Goal: Navigation & Orientation: Find specific page/section

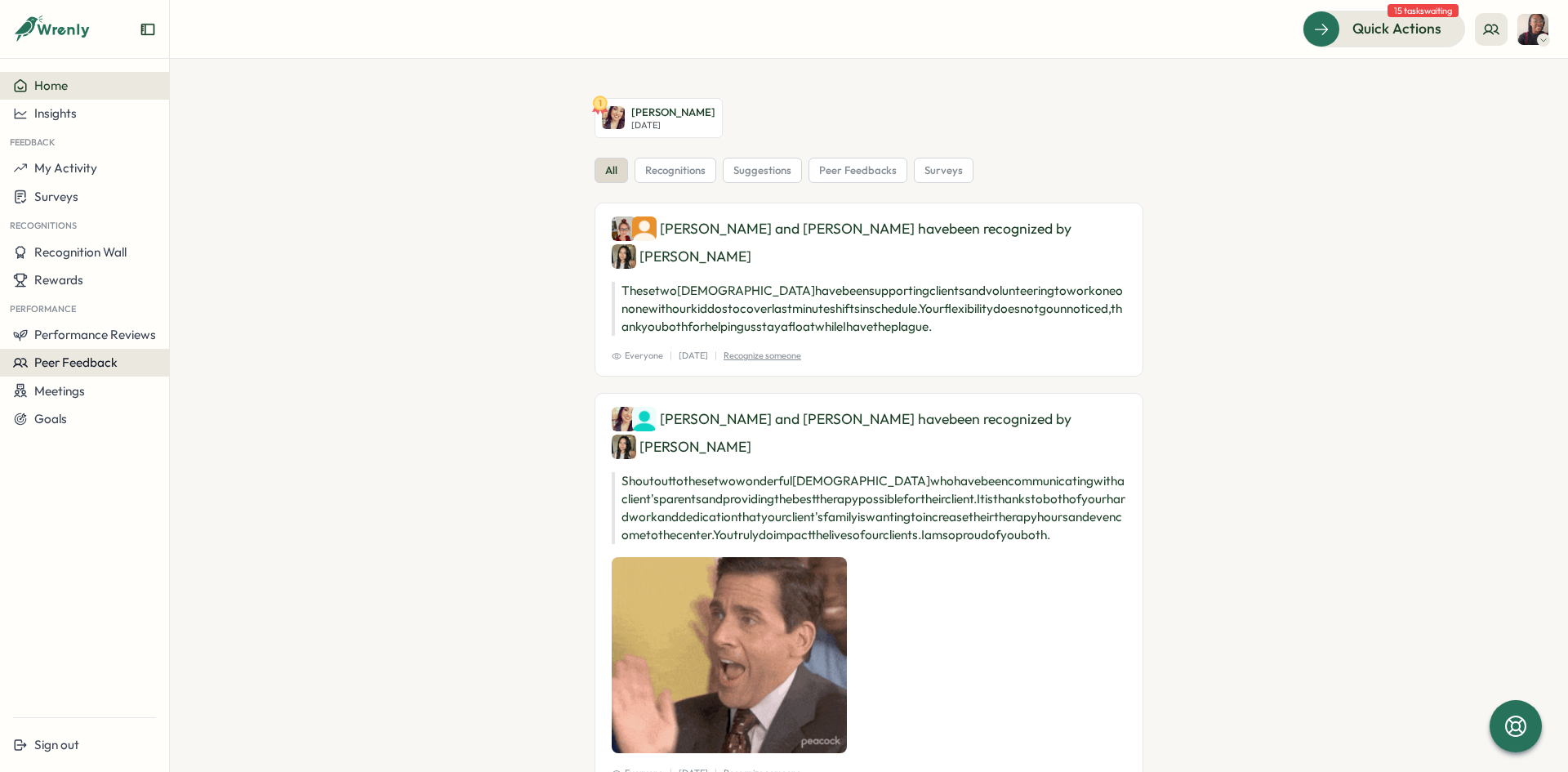
click at [64, 364] on span "Peer Feedback" at bounding box center [75, 362] width 83 height 16
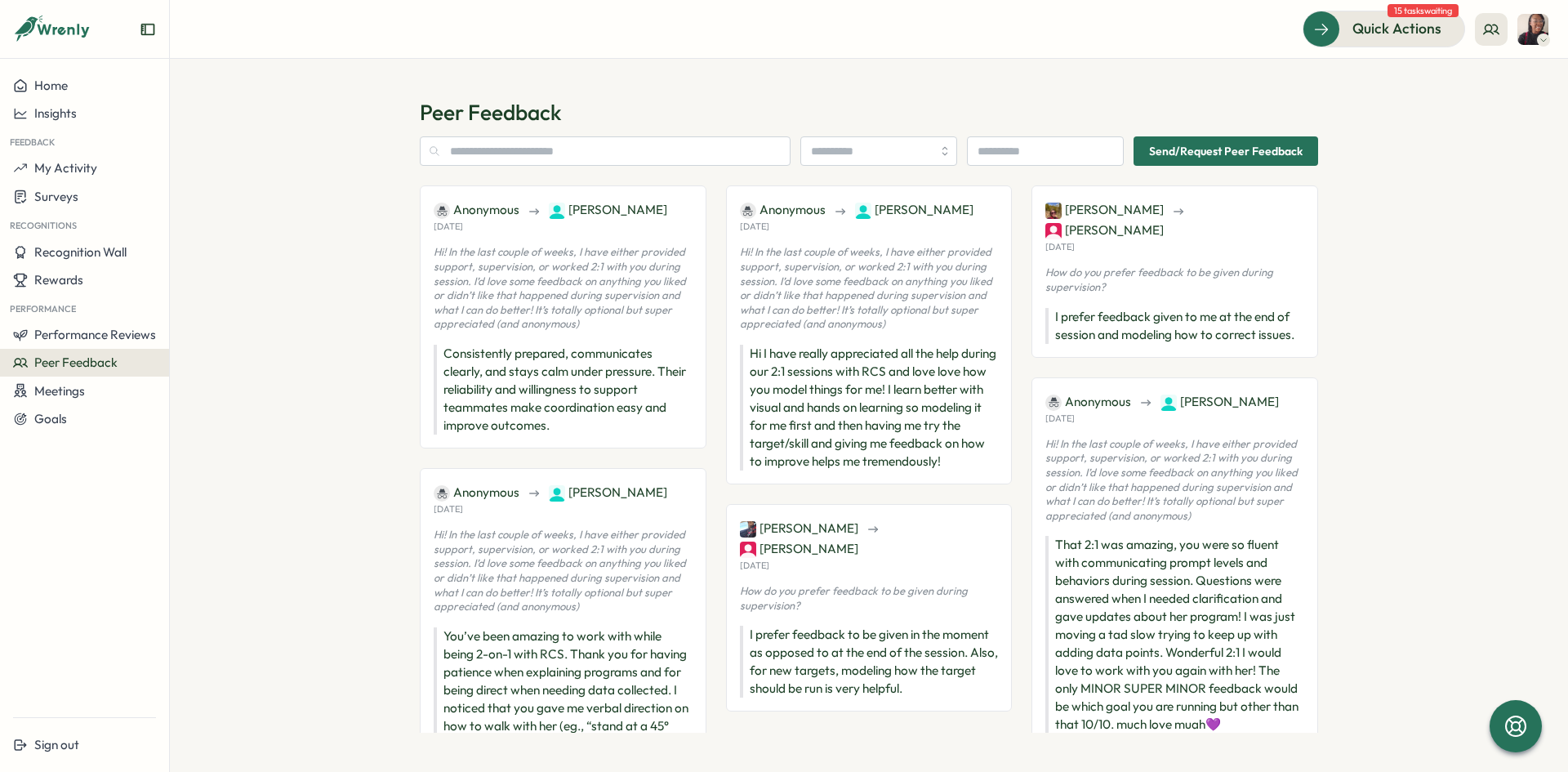
click at [574, 212] on span "Chloe Miller" at bounding box center [608, 210] width 118 height 18
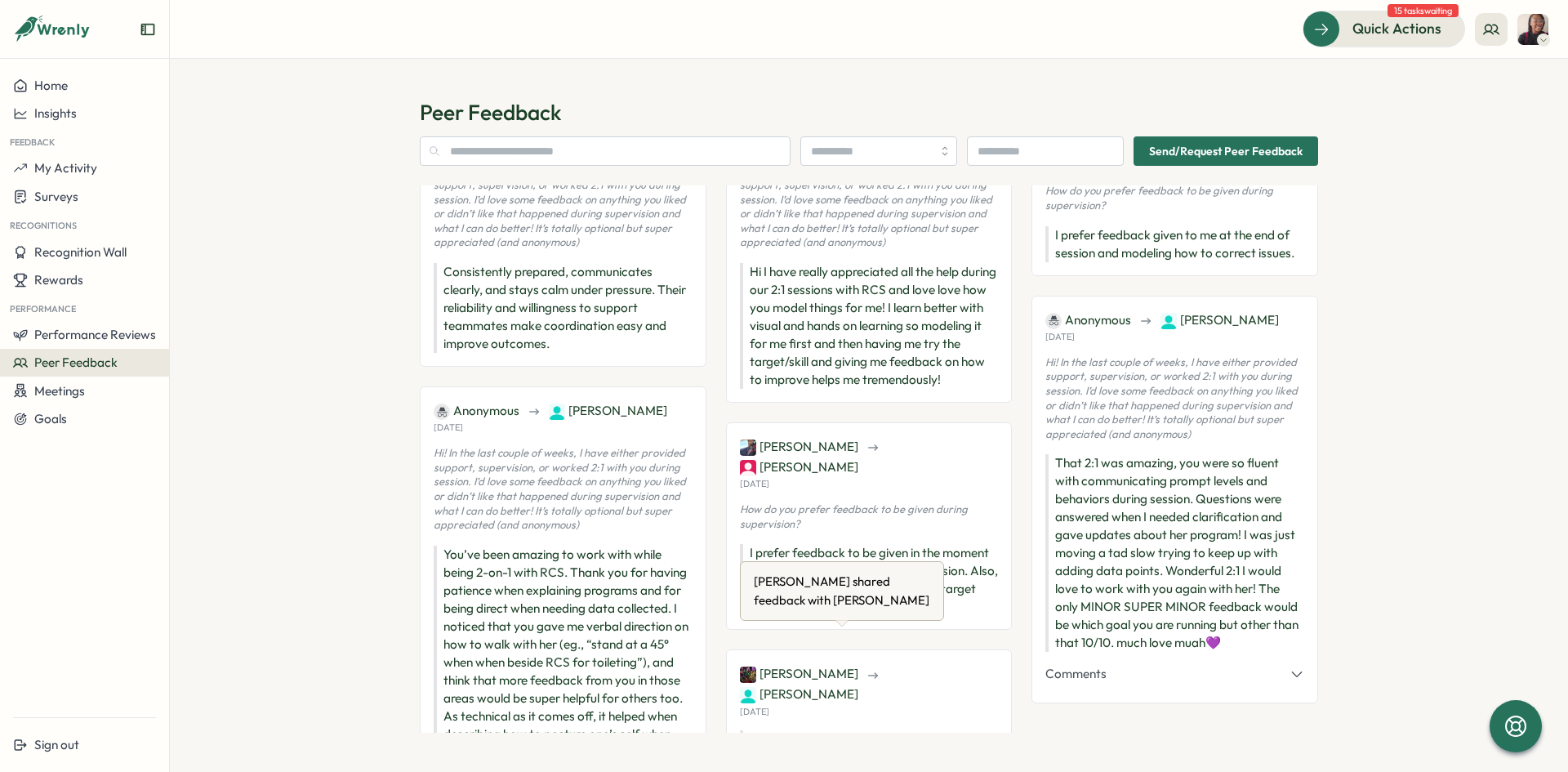
click at [859, 685] on span "Chloe Miller" at bounding box center [799, 694] width 118 height 18
click at [609, 402] on span "Chloe Miller" at bounding box center [608, 411] width 118 height 18
click at [579, 402] on span "Chloe Miller" at bounding box center [608, 411] width 118 height 18
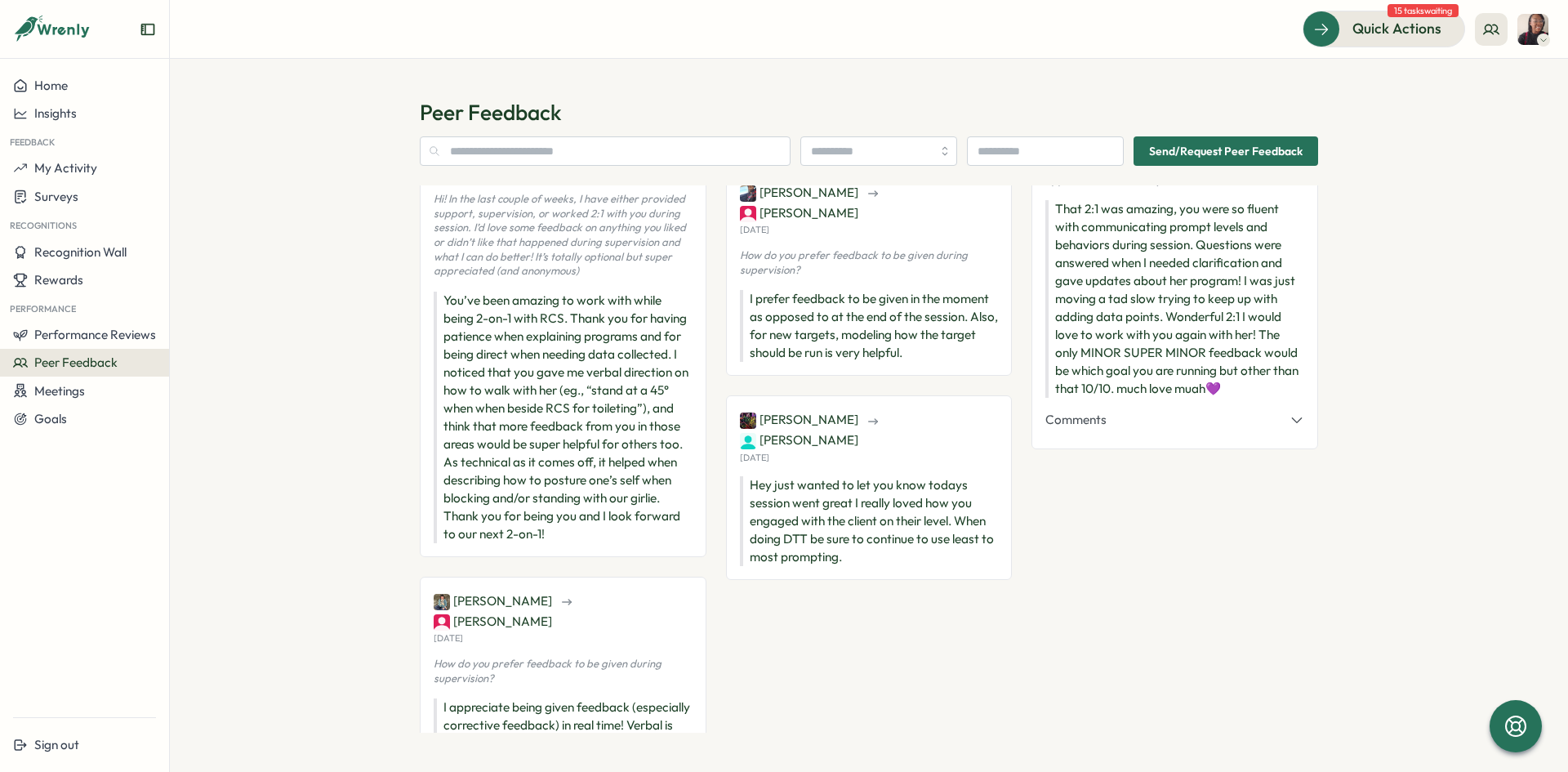
scroll to position [383, 0]
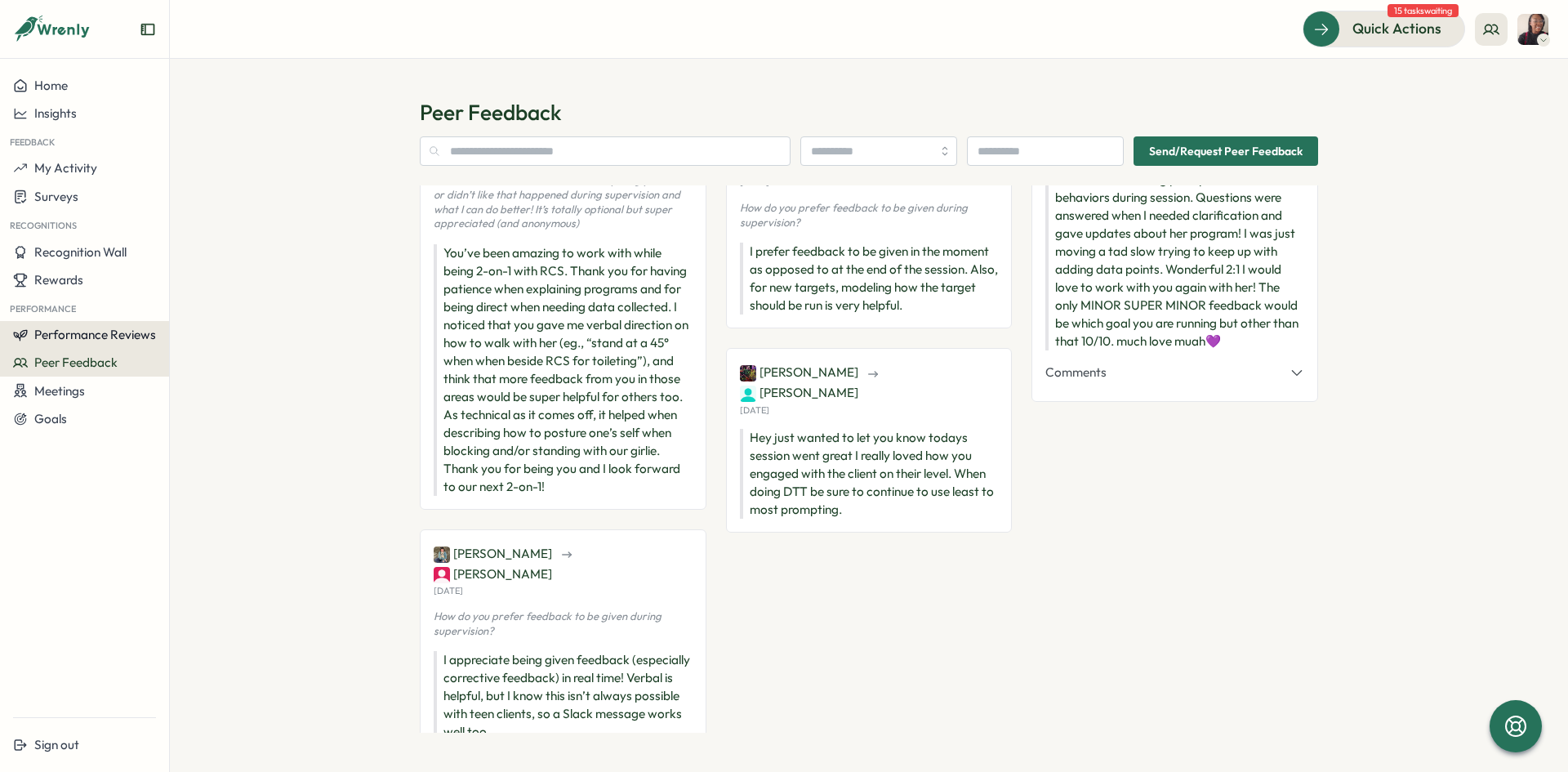
click at [60, 335] on span "Performance Reviews" at bounding box center [95, 335] width 122 height 16
click at [91, 339] on span "Performance Reviews" at bounding box center [95, 335] width 122 height 16
click at [103, 327] on span "Performance Reviews" at bounding box center [95, 335] width 122 height 16
click at [184, 318] on div "Reviews" at bounding box center [196, 319] width 46 height 18
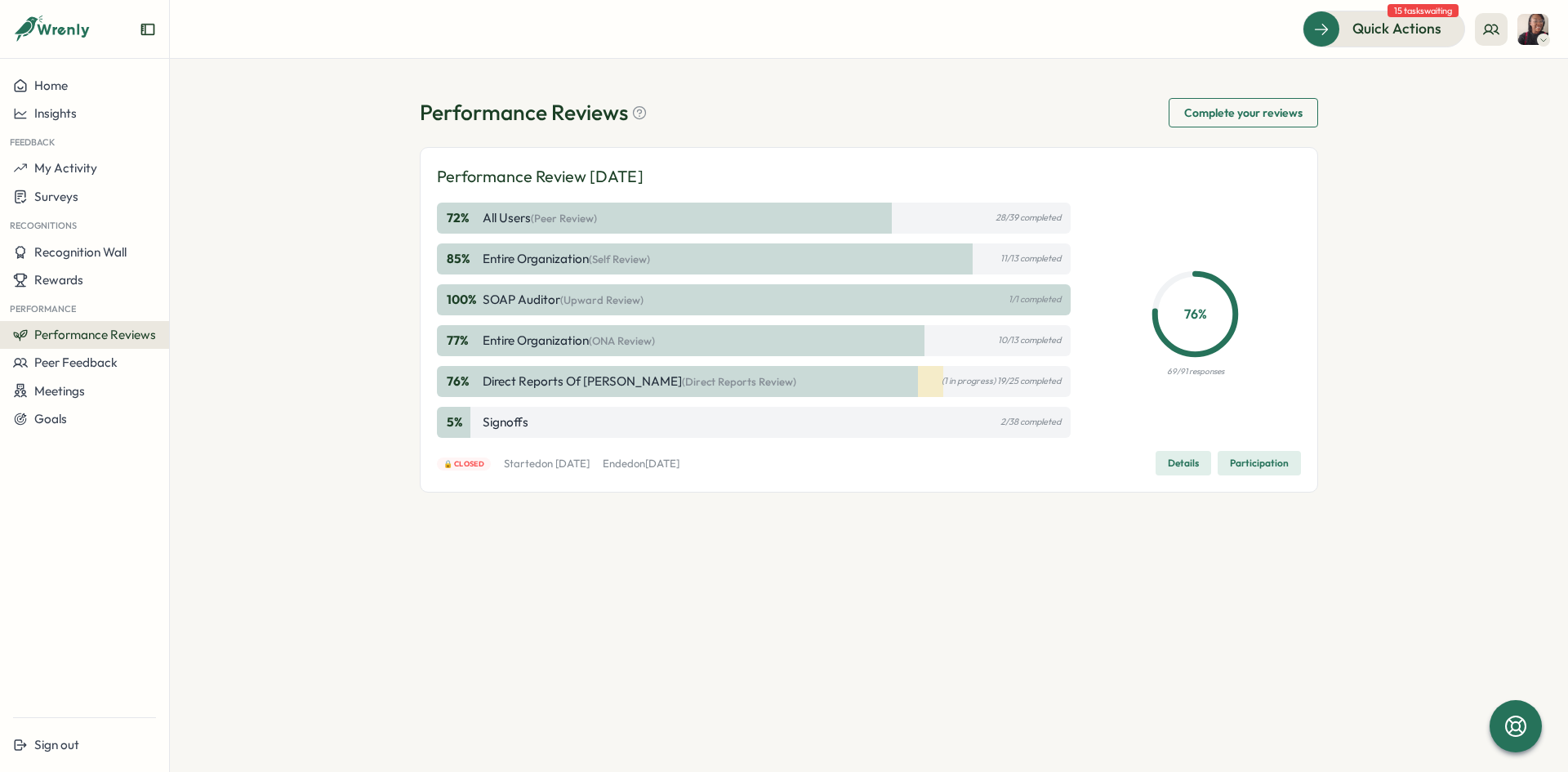
click at [95, 338] on span "Performance Reviews" at bounding box center [95, 335] width 122 height 16
click at [176, 352] on div "Insights" at bounding box center [196, 350] width 46 height 18
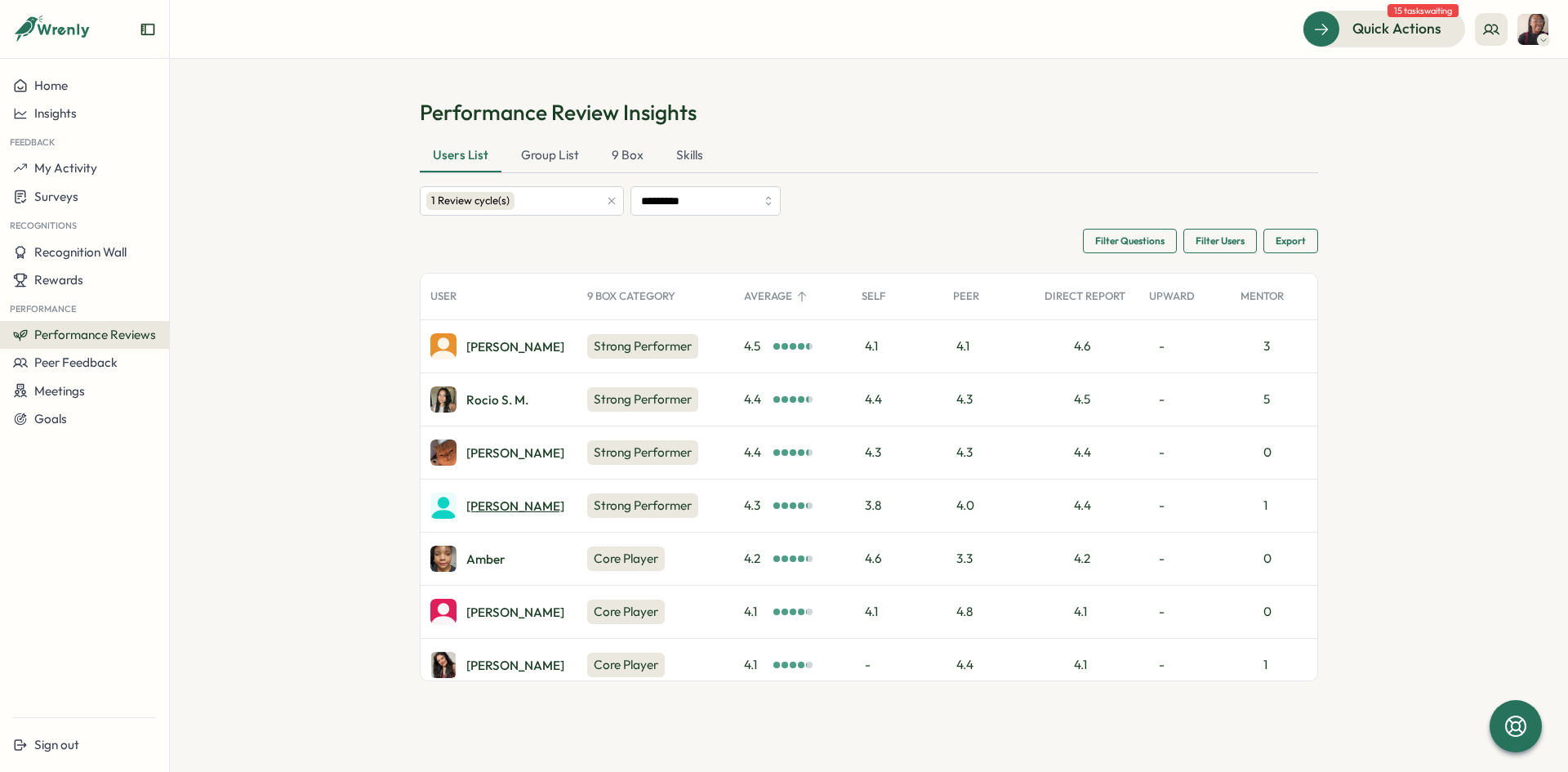
click at [473, 501] on div "Chloe M." at bounding box center [516, 506] width 98 height 12
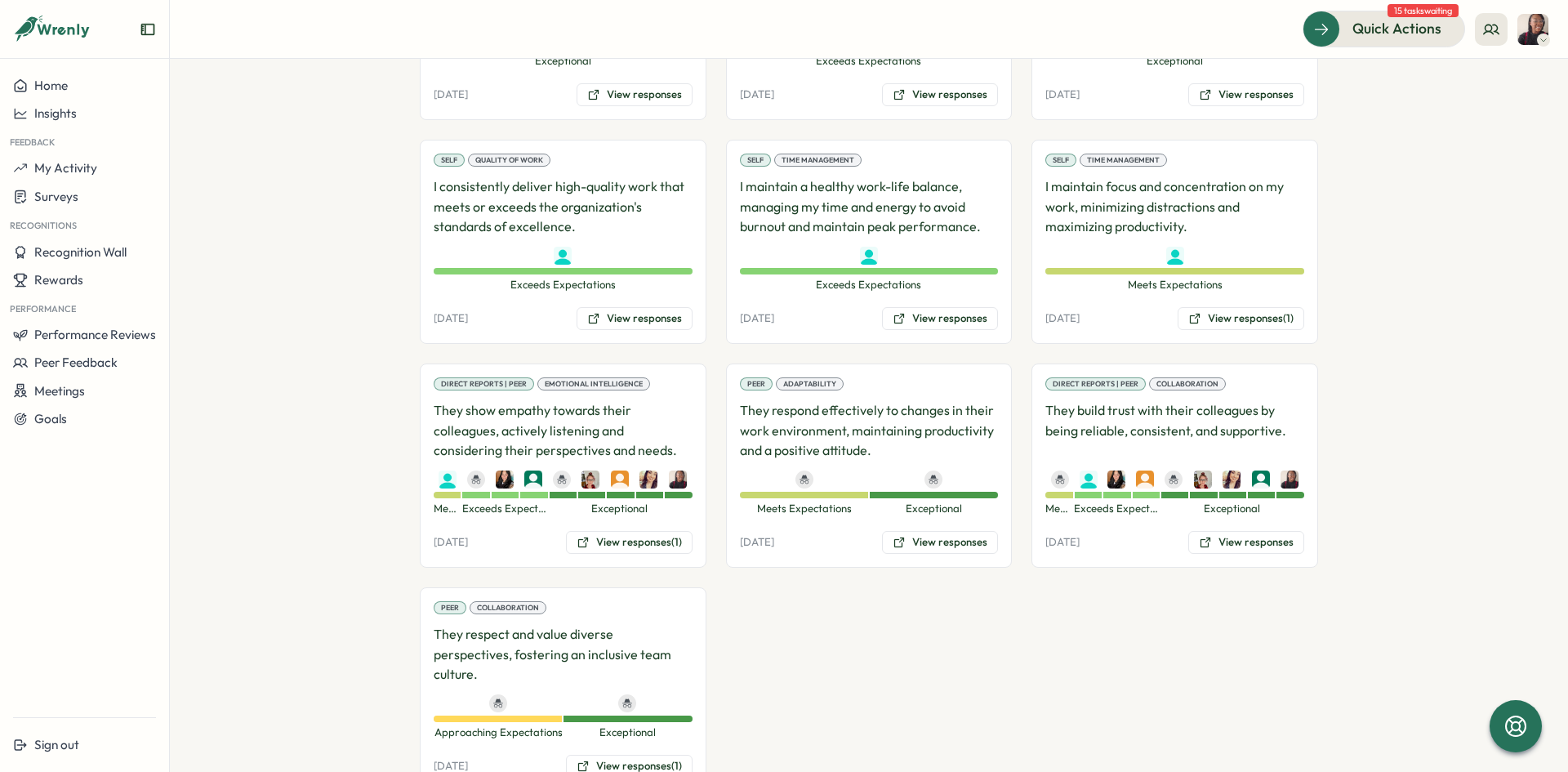
scroll to position [2884, 0]
